Goal: Task Accomplishment & Management: Use online tool/utility

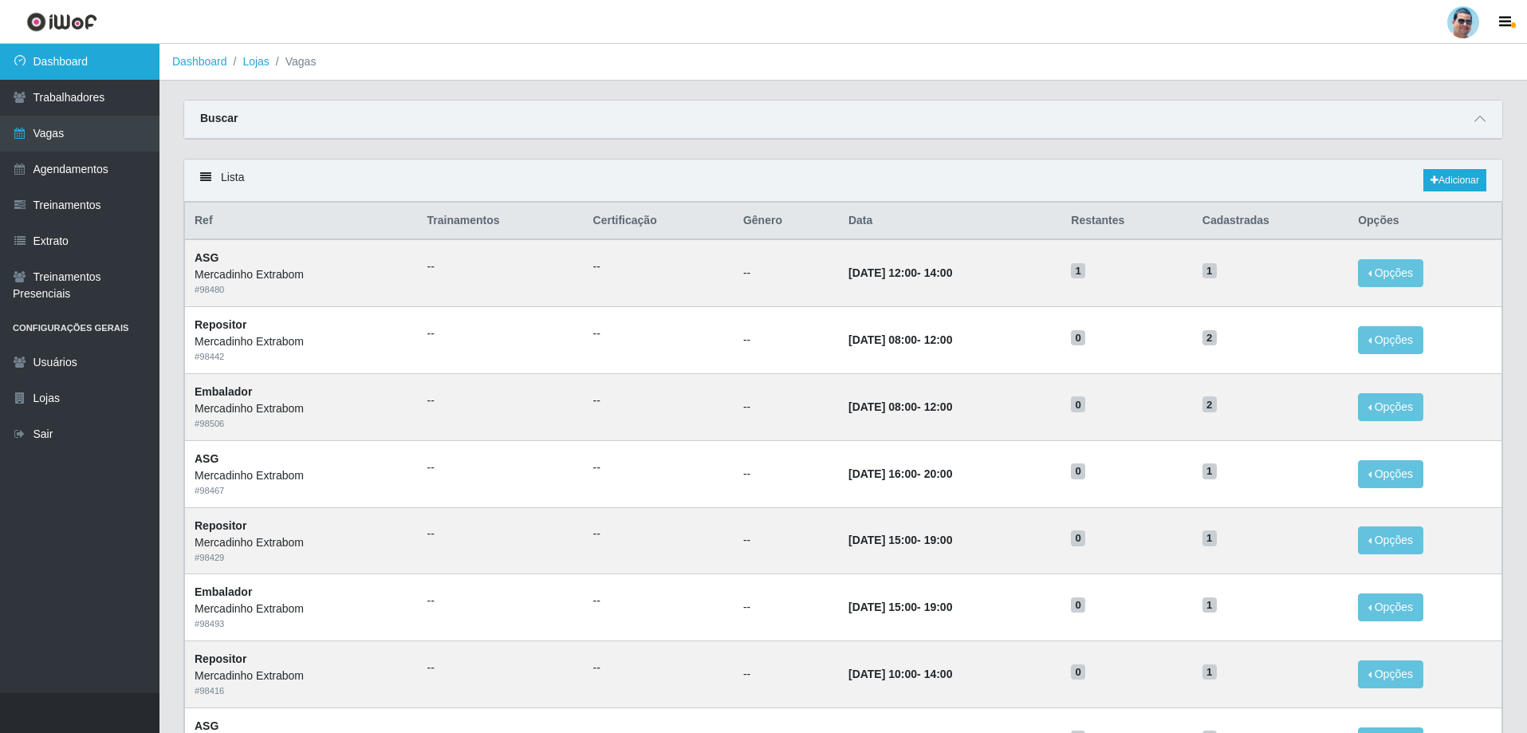
click at [57, 70] on link "Dashboard" at bounding box center [79, 62] width 159 height 36
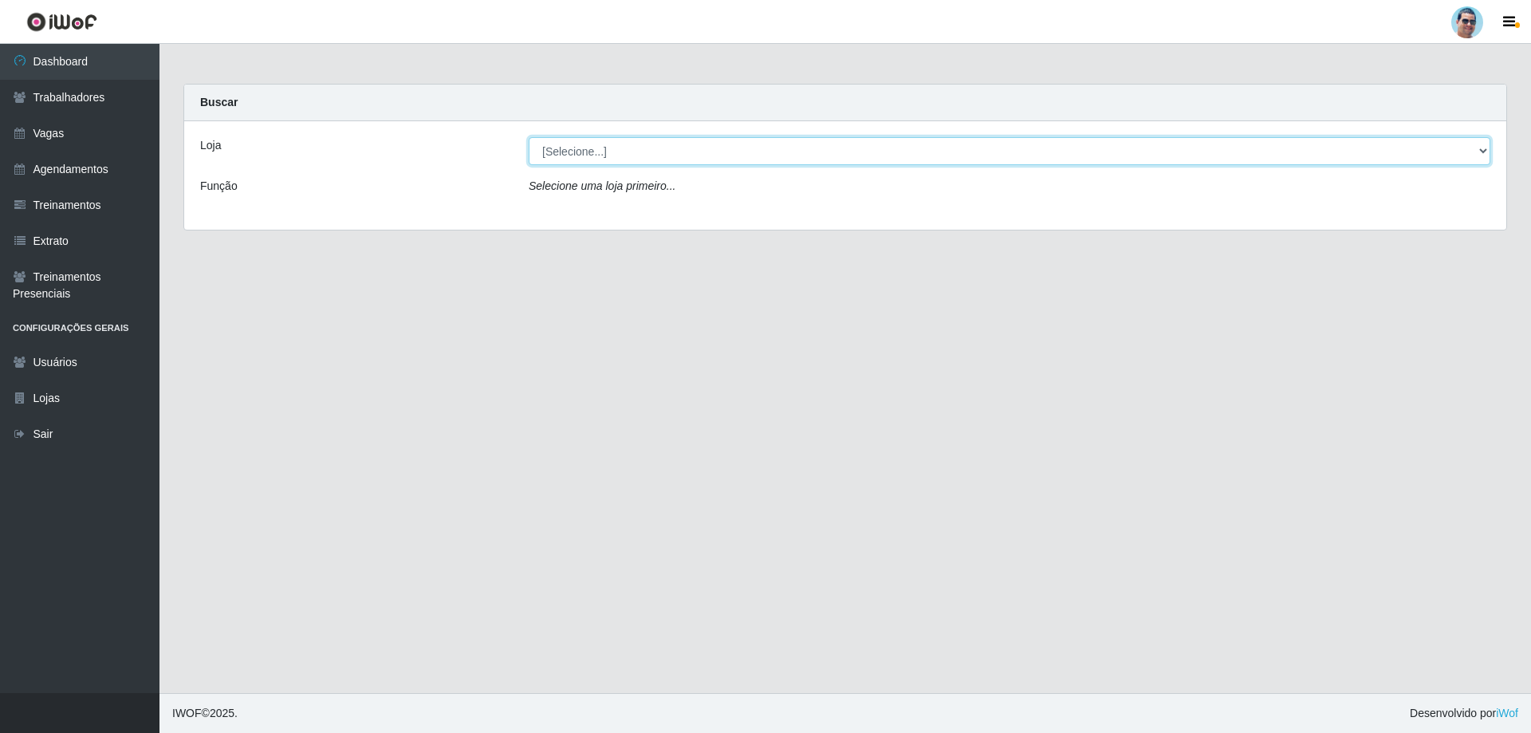
click at [554, 159] on select "[Selecione...] Mercadinho Extrabom" at bounding box center [1009, 151] width 961 height 28
select select "175"
click at [529, 137] on select "[Selecione...] Mercadinho Extrabom" at bounding box center [1009, 151] width 961 height 28
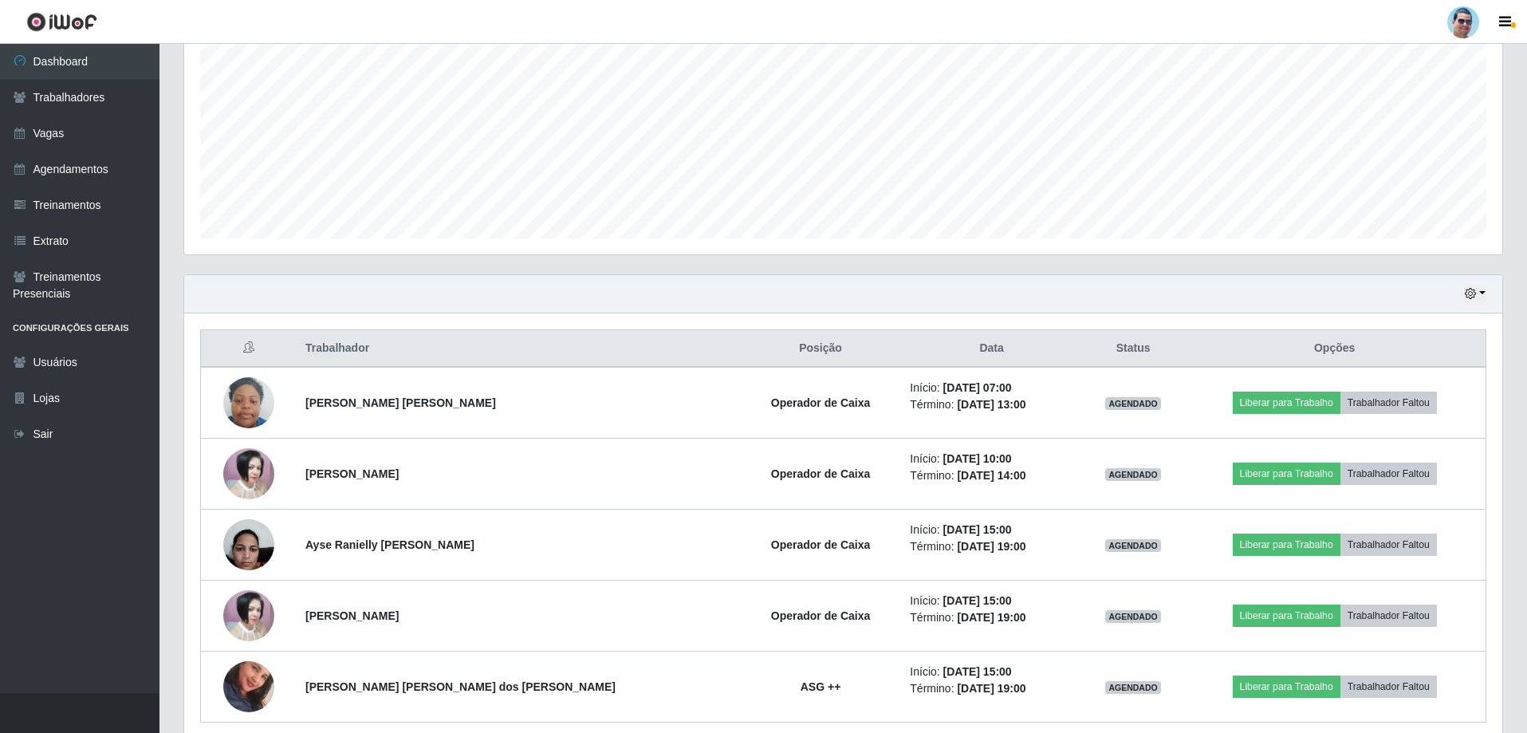
scroll to position [397, 0]
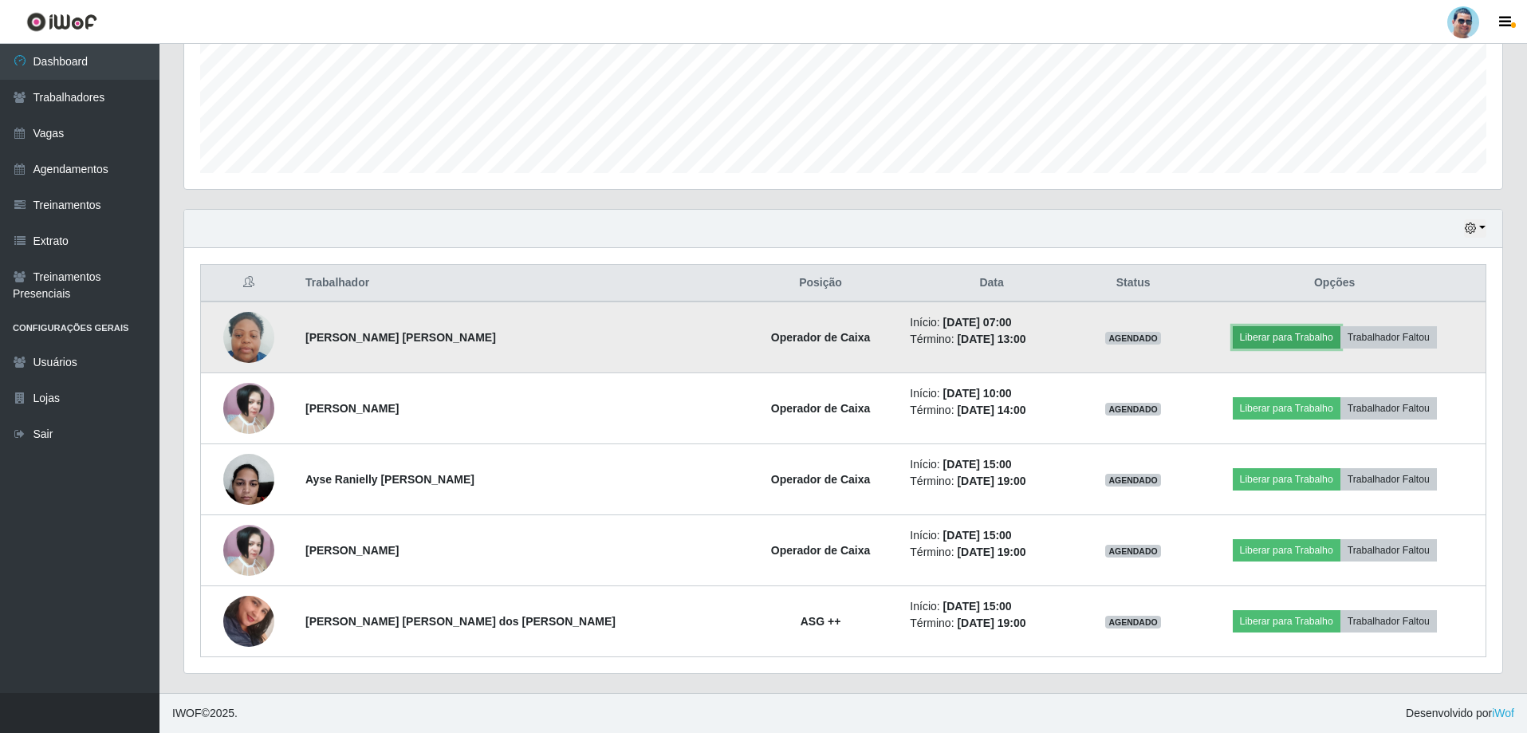
click at [1248, 341] on button "Liberar para Trabalho" at bounding box center [1286, 337] width 108 height 22
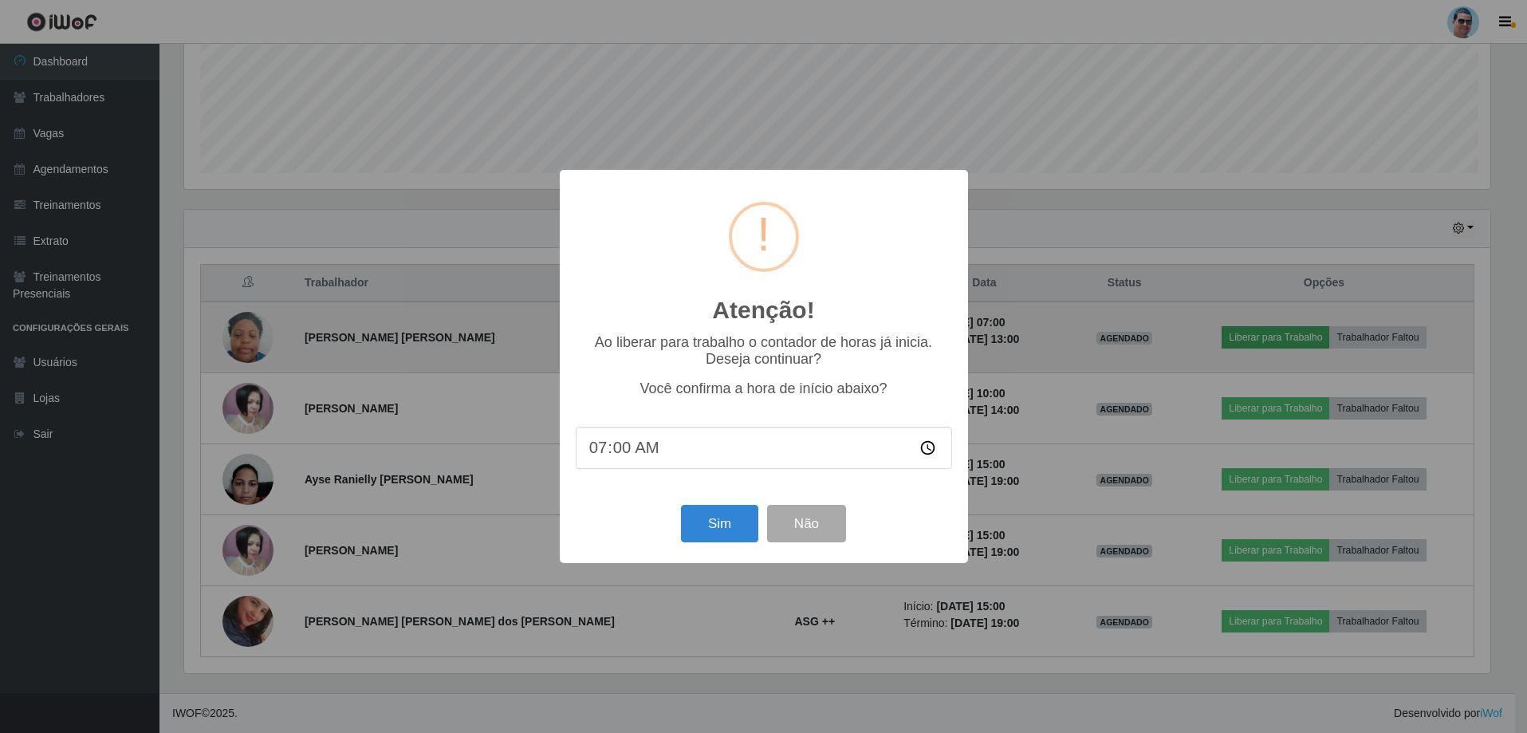
scroll to position [331, 1310]
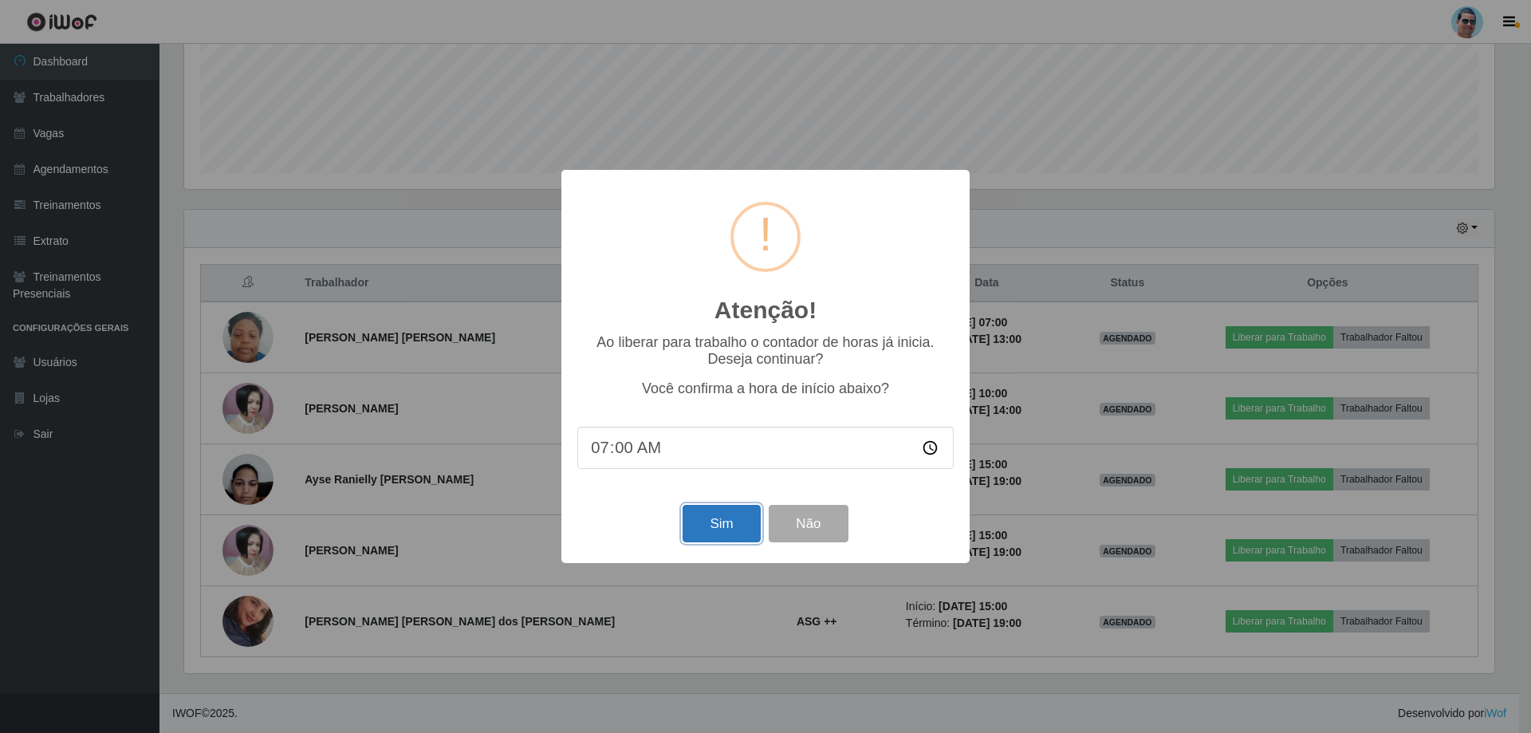
click at [728, 521] on button "Sim" at bounding box center [720, 523] width 77 height 37
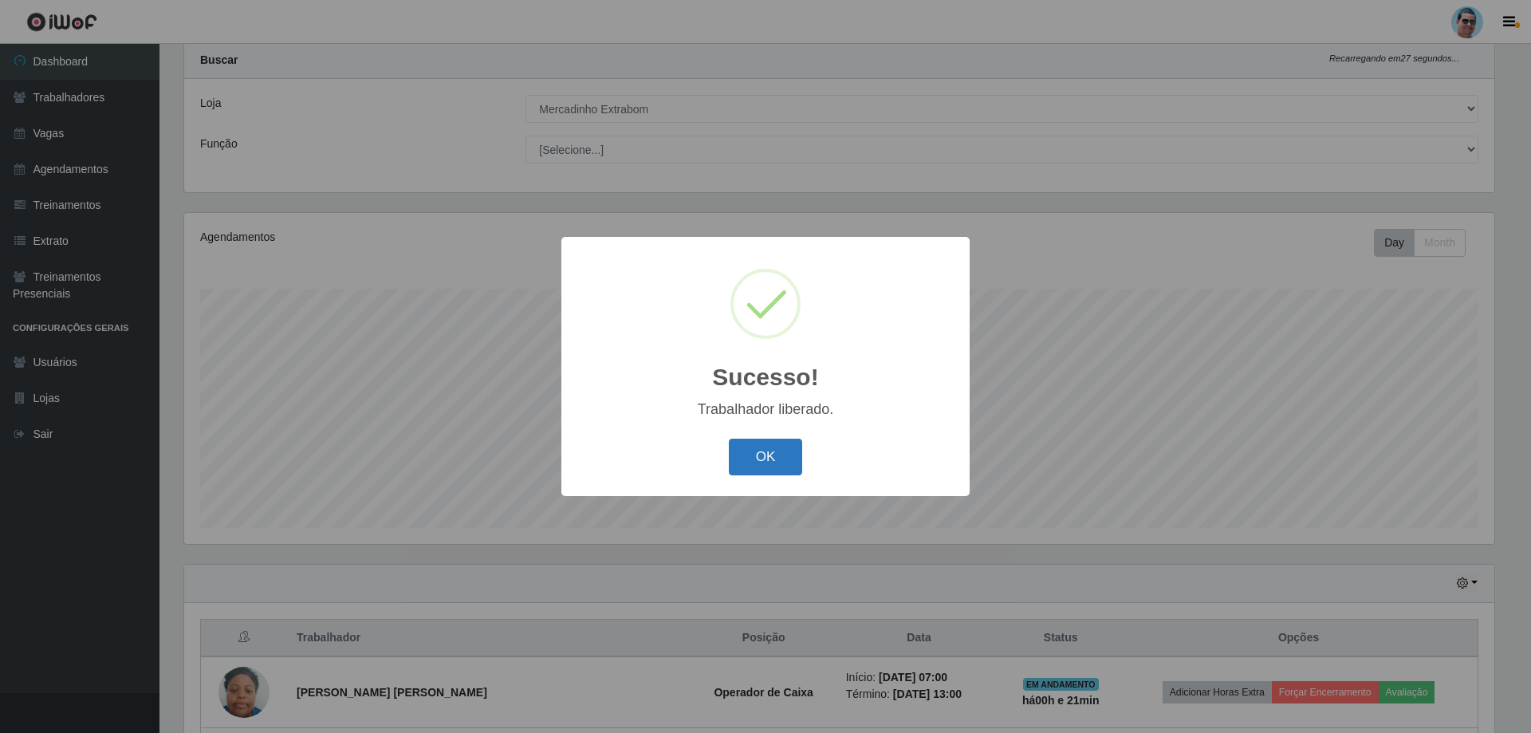
click at [795, 450] on button "OK" at bounding box center [766, 456] width 74 height 37
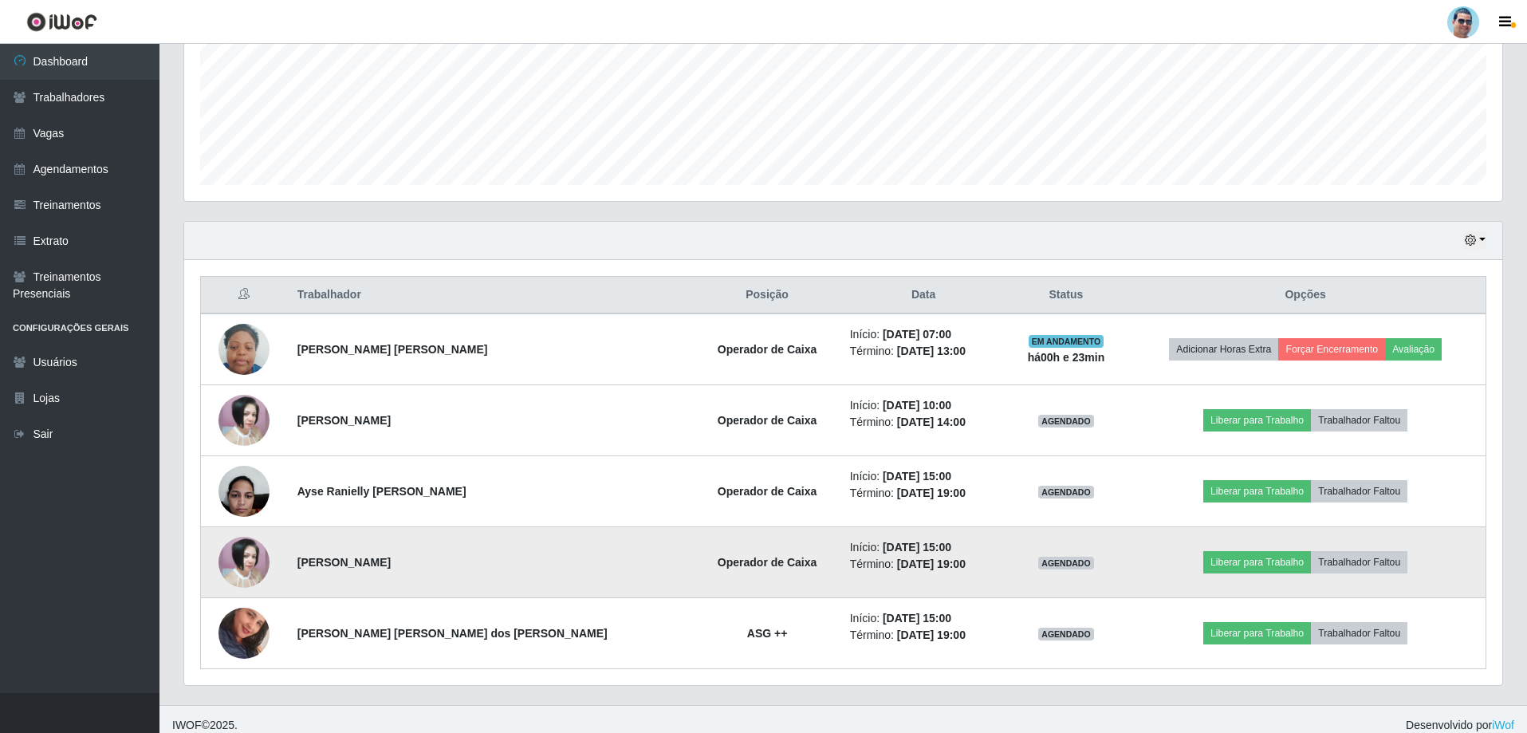
scroll to position [397, 0]
